Goal: Entertainment & Leisure: Consume media (video, audio)

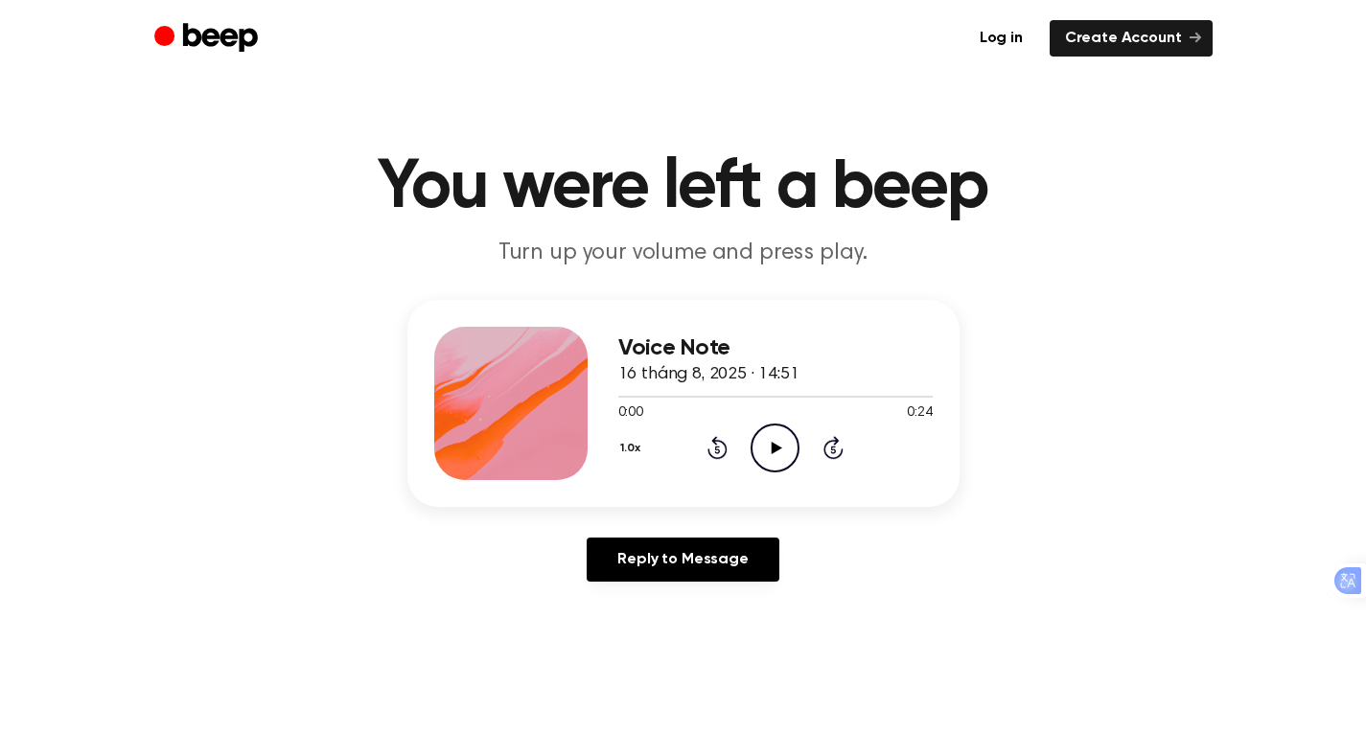
click at [774, 450] on icon at bounding box center [777, 448] width 11 height 12
click at [757, 435] on icon "Play Audio" at bounding box center [775, 448] width 49 height 49
click at [764, 434] on icon "Play Audio" at bounding box center [775, 448] width 49 height 49
click at [769, 459] on icon "Play Audio" at bounding box center [775, 448] width 49 height 49
click at [779, 440] on icon "Play Audio" at bounding box center [775, 448] width 49 height 49
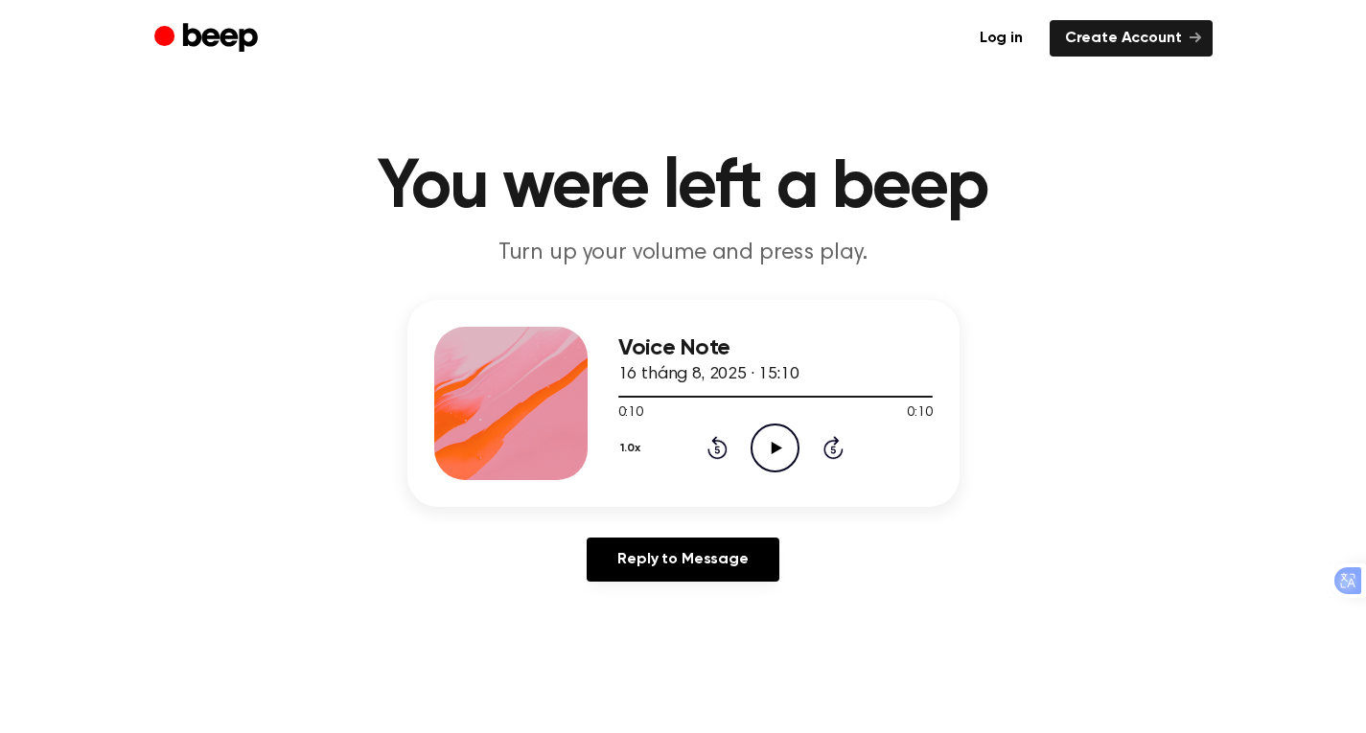
click at [783, 430] on icon "Play Audio" at bounding box center [775, 448] width 49 height 49
